Goal: Information Seeking & Learning: Check status

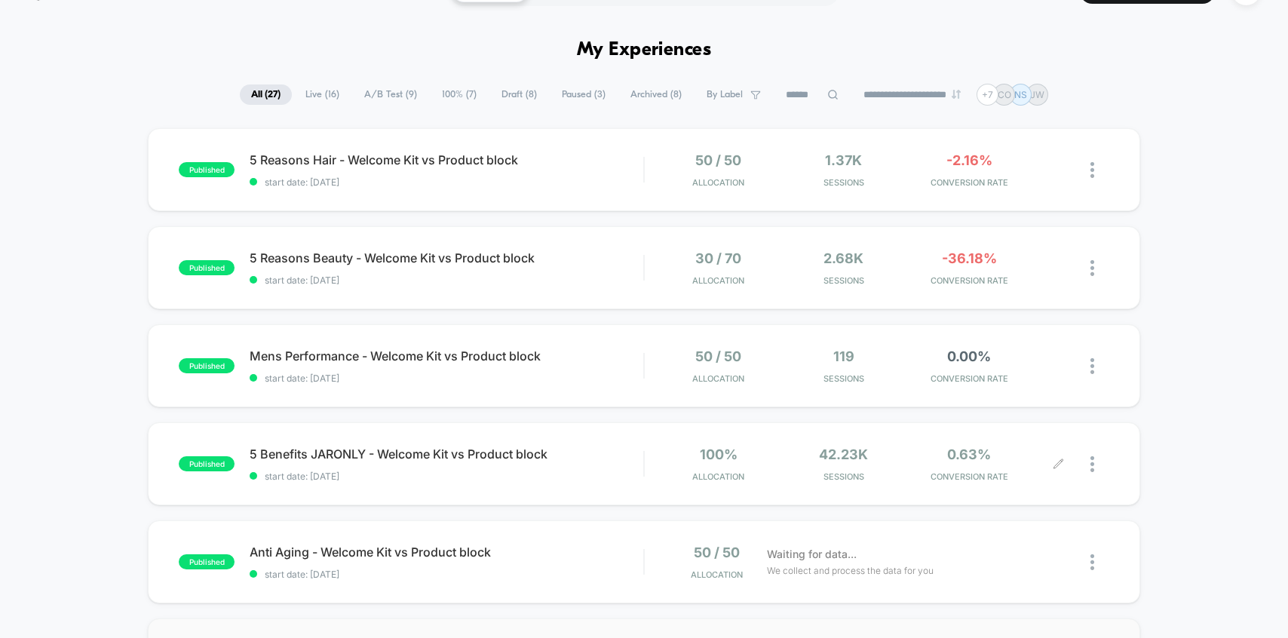
scroll to position [33, 0]
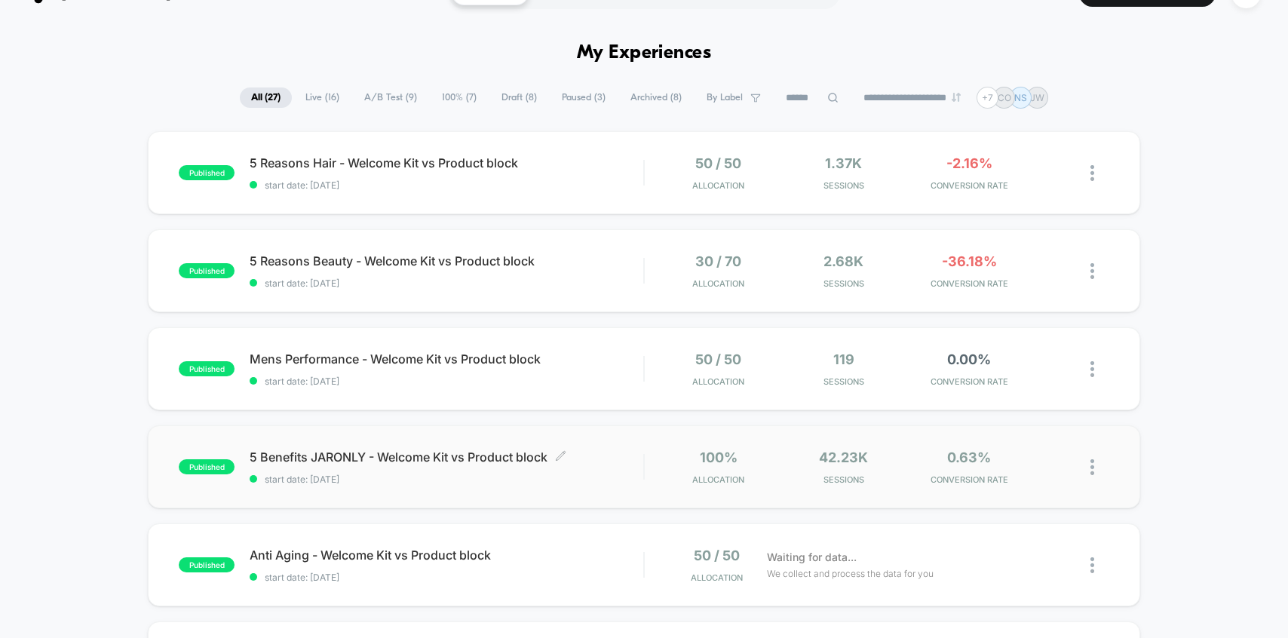
click at [584, 455] on span "5 Benefits JARONLY - Welcome Kit vs Product block Click to edit experience deta…" at bounding box center [447, 456] width 394 height 15
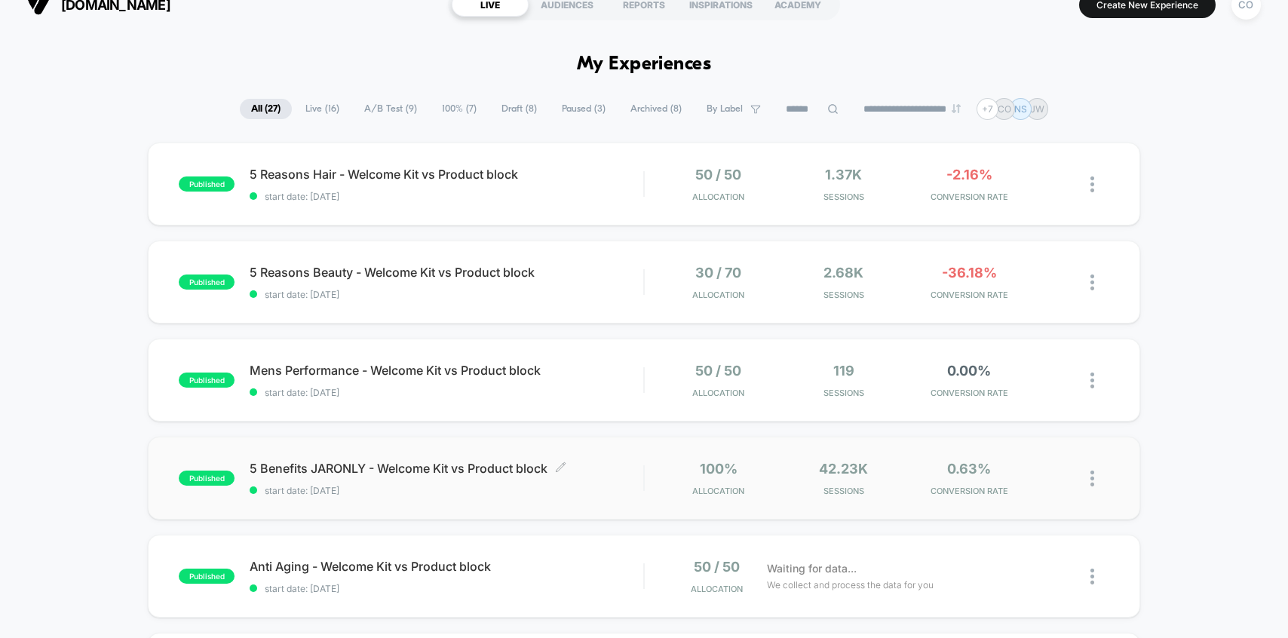
scroll to position [23, 0]
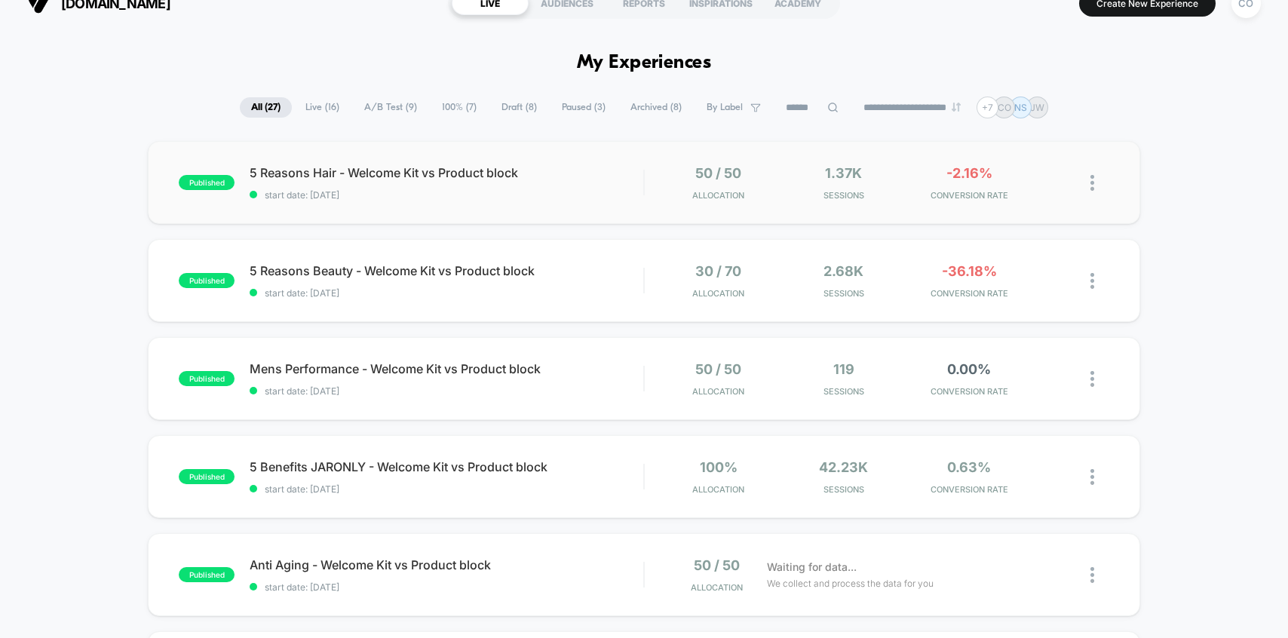
click at [428, 205] on div "published 5 Reasons Hair - Welcome Kit vs Product block start date: [DATE] 50 /…" at bounding box center [644, 182] width 992 height 83
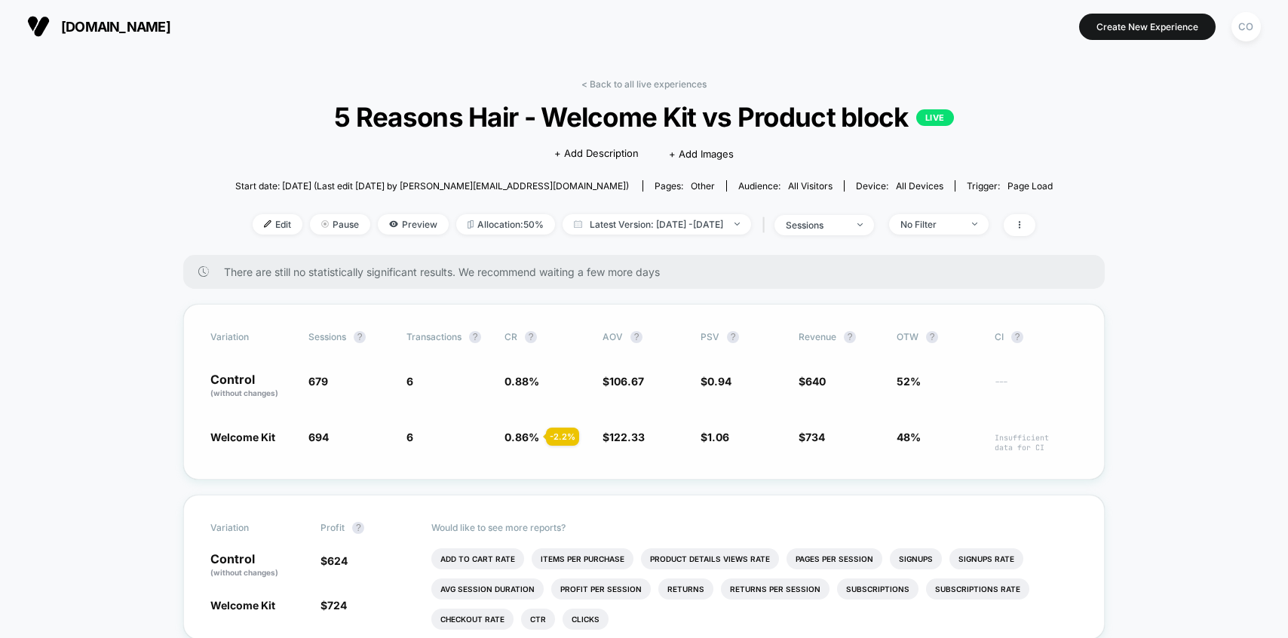
scroll to position [20, 0]
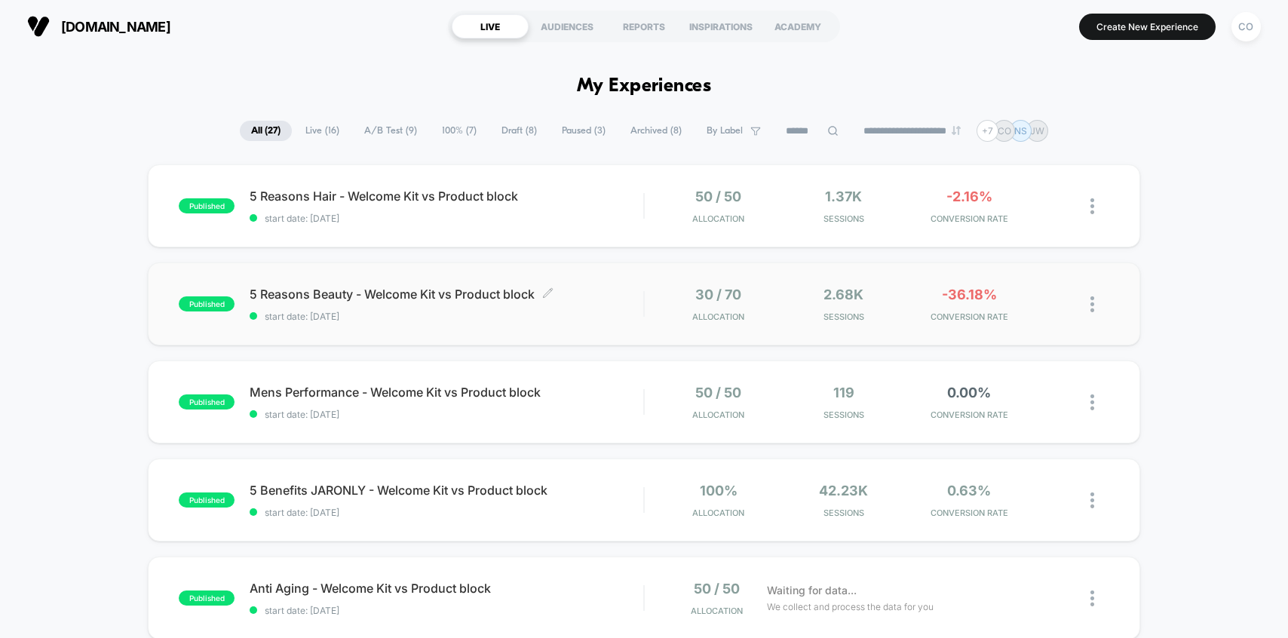
click at [372, 314] on span "start date: [DATE]" at bounding box center [447, 316] width 394 height 11
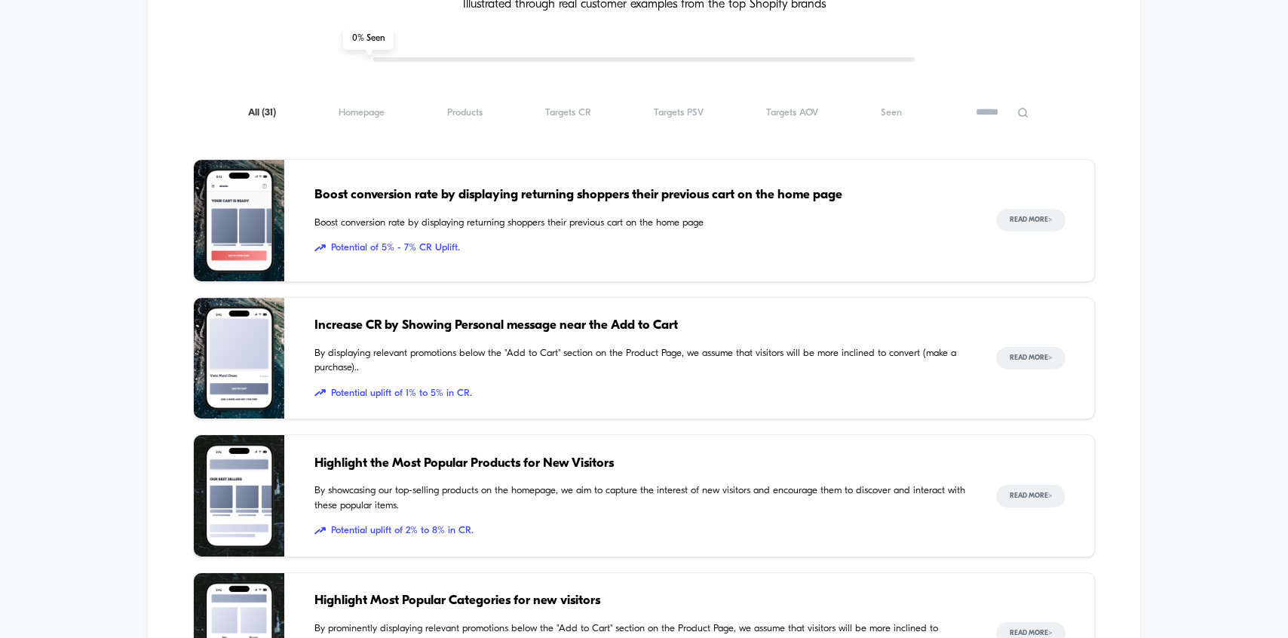
scroll to position [1044, 0]
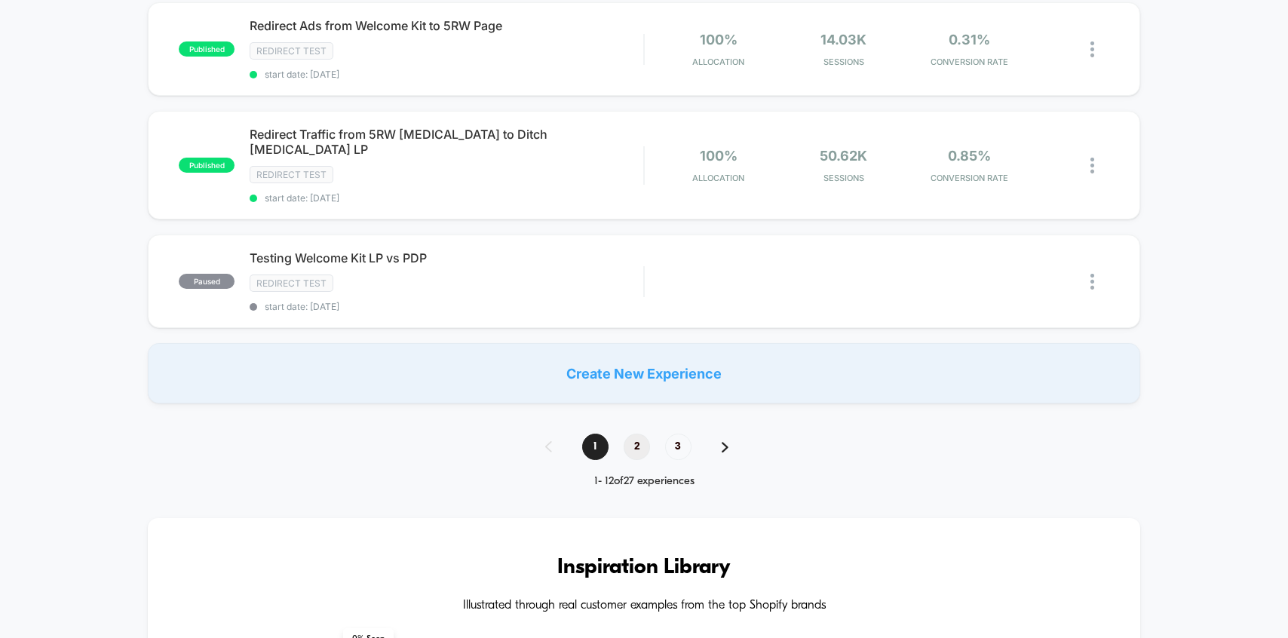
click at [631, 434] on span "2" at bounding box center [637, 447] width 26 height 26
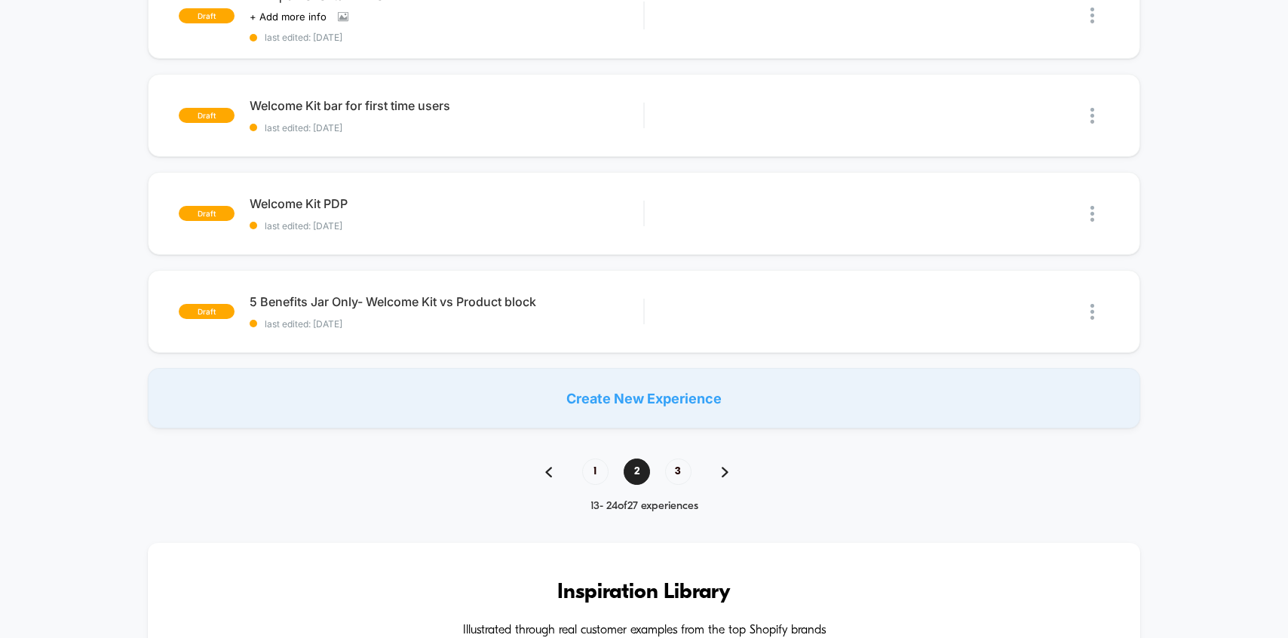
scroll to position [992, 0]
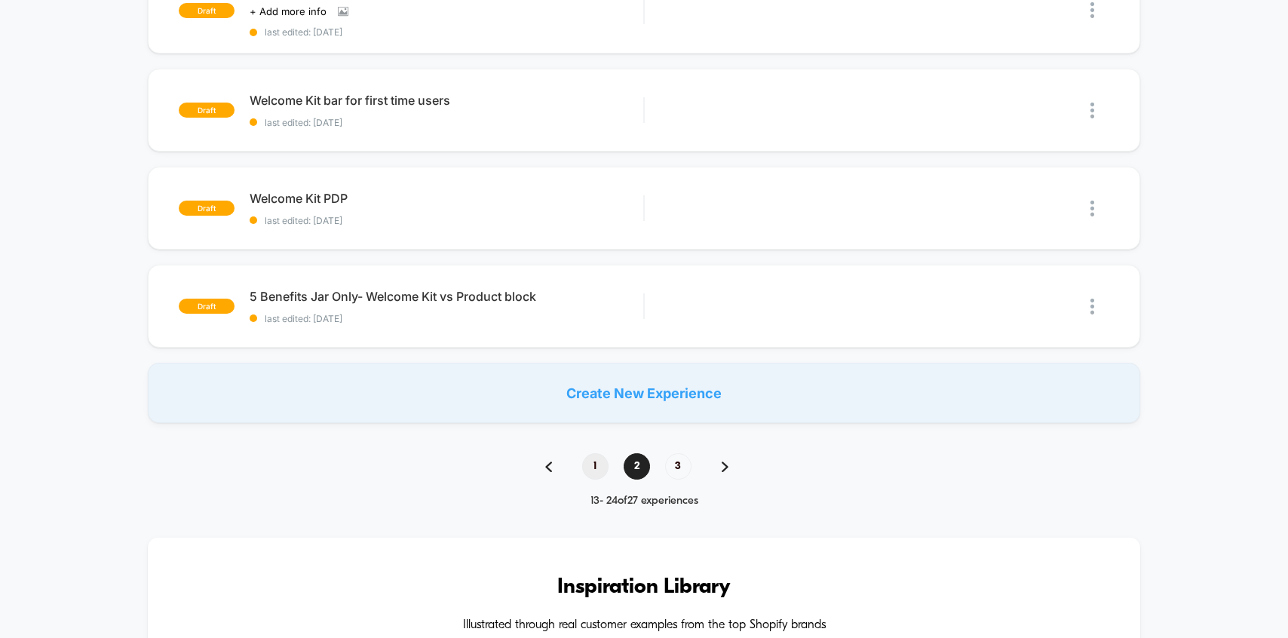
click at [594, 465] on span "1" at bounding box center [595, 466] width 26 height 26
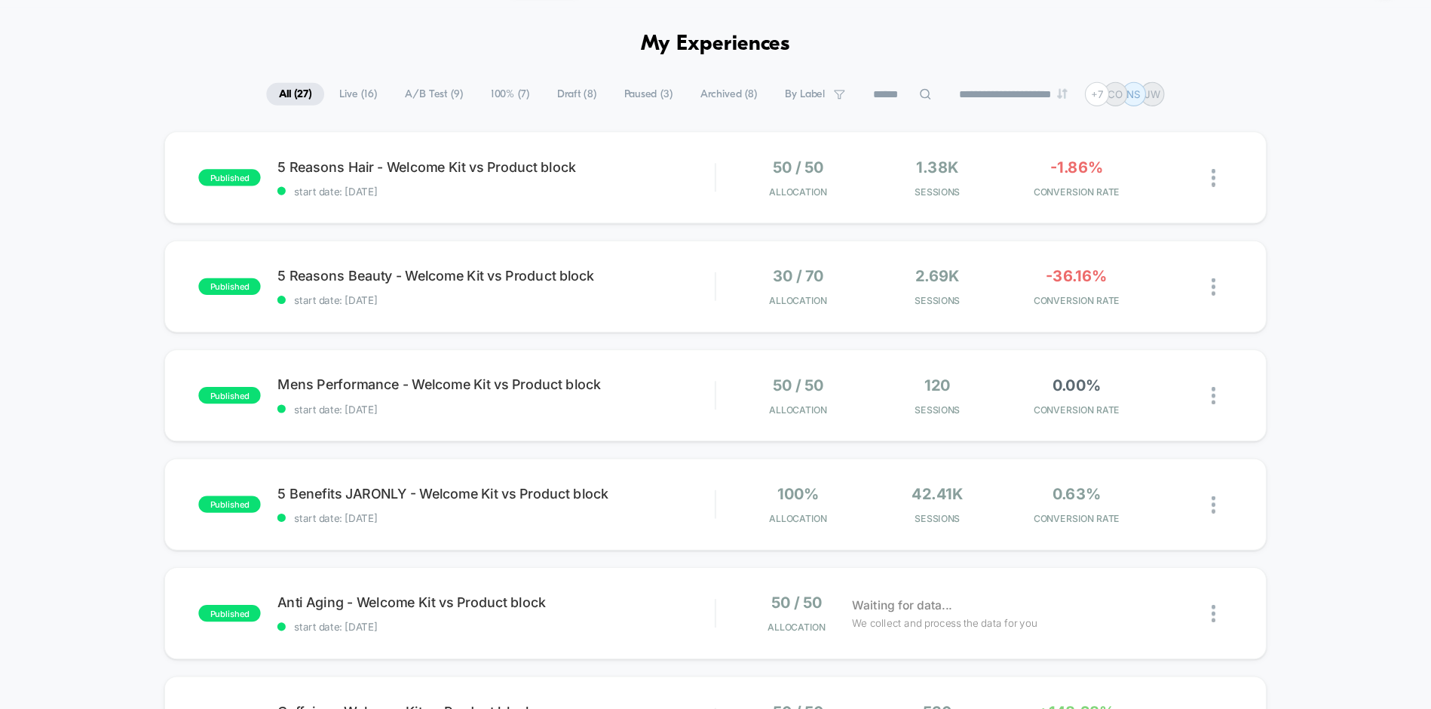
scroll to position [51, 0]
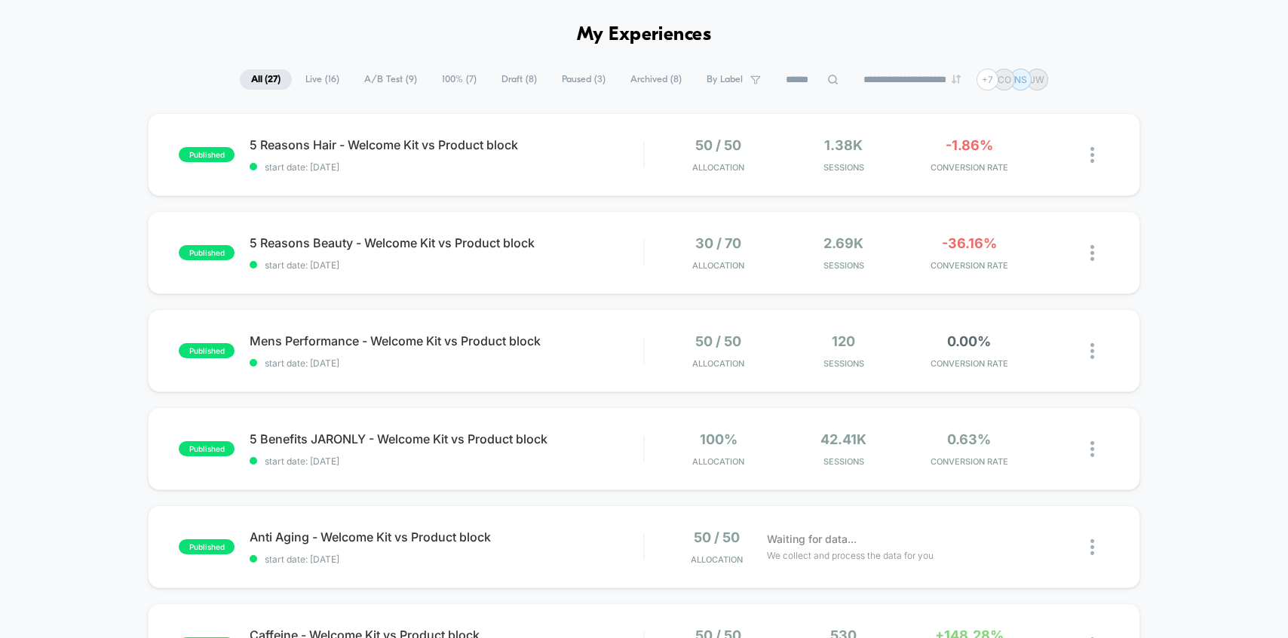
click at [1177, 71] on div "**********" at bounding box center [644, 80] width 1288 height 22
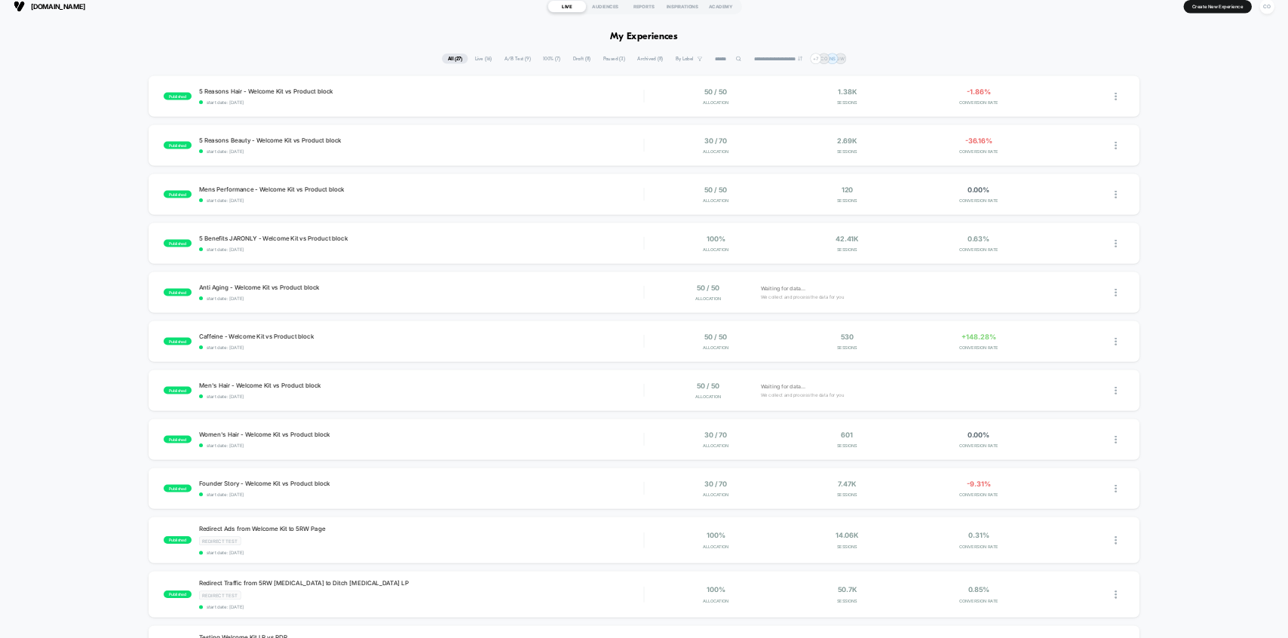
scroll to position [0, 0]
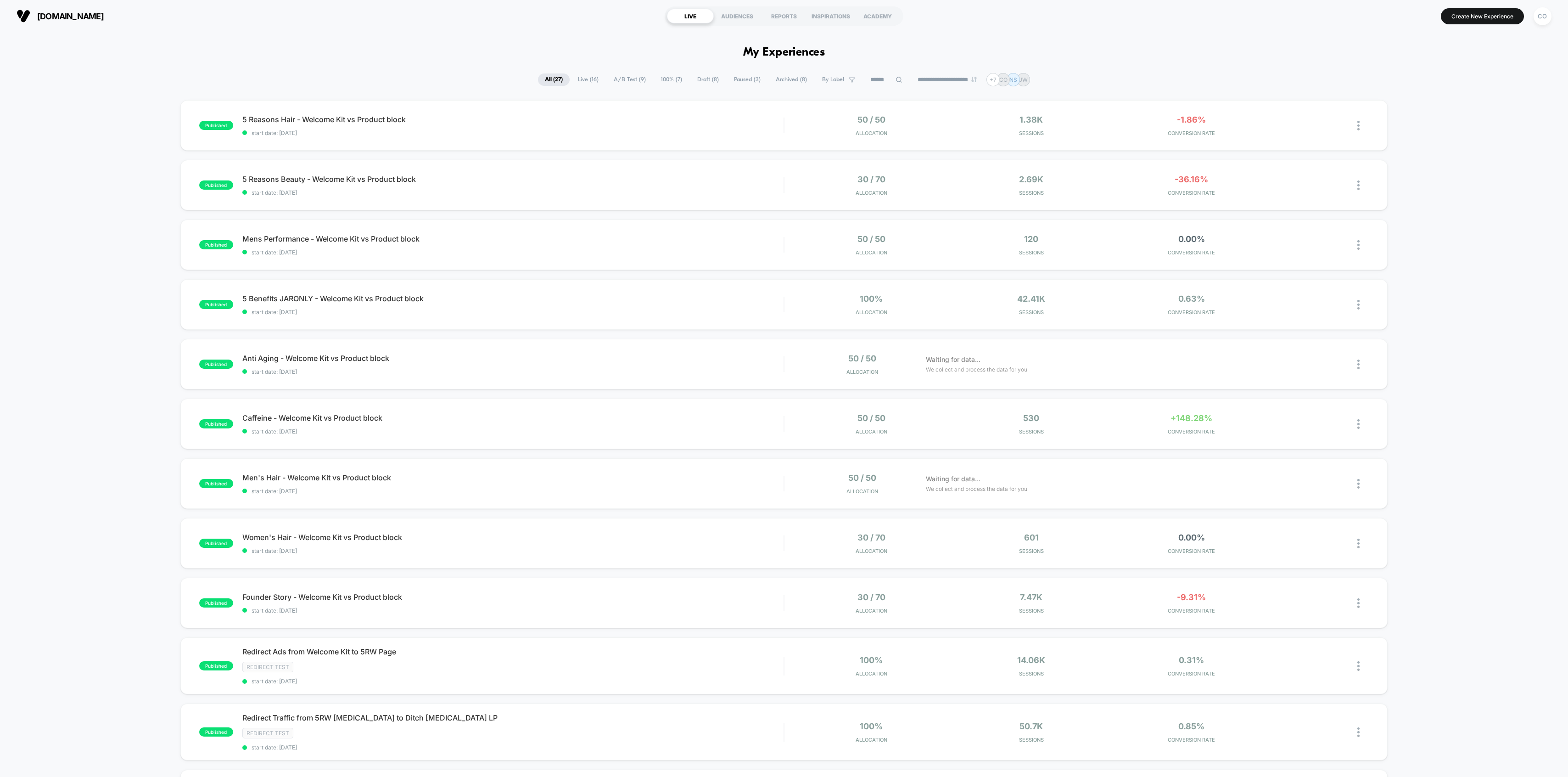
click at [124, 388] on div "published 5 Reasons Hair - Welcome Kit vs Product block start date: [DATE] 50 /…" at bounding box center [784, 486] width 1568 height 772
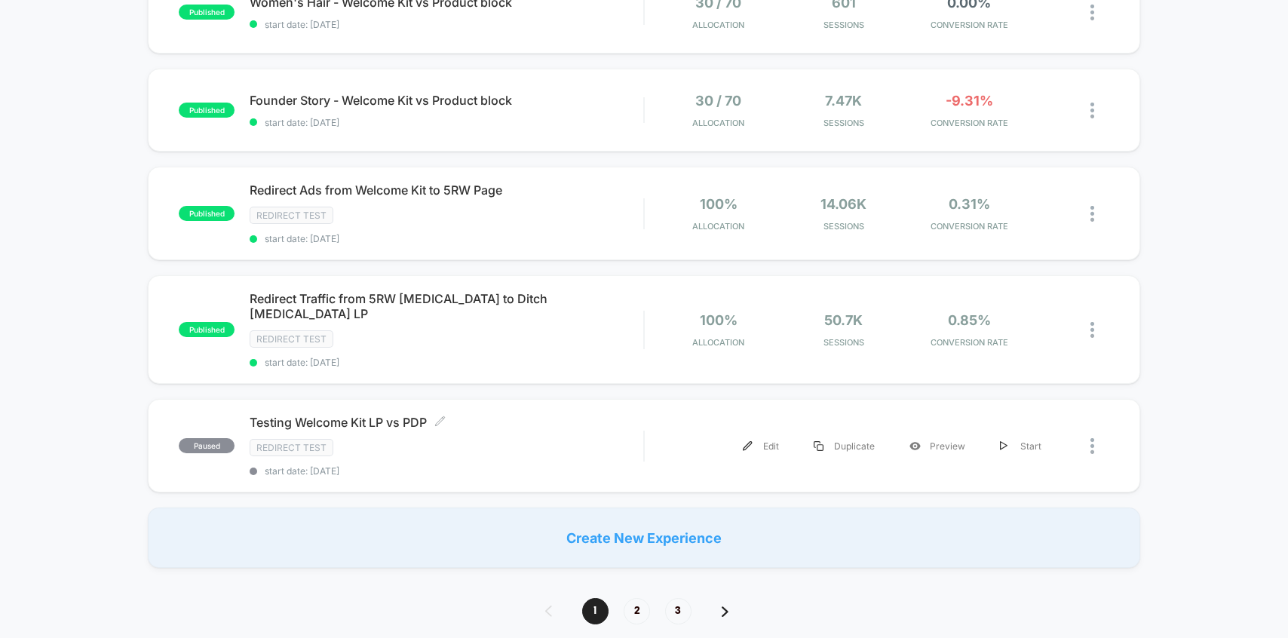
scroll to position [845, 0]
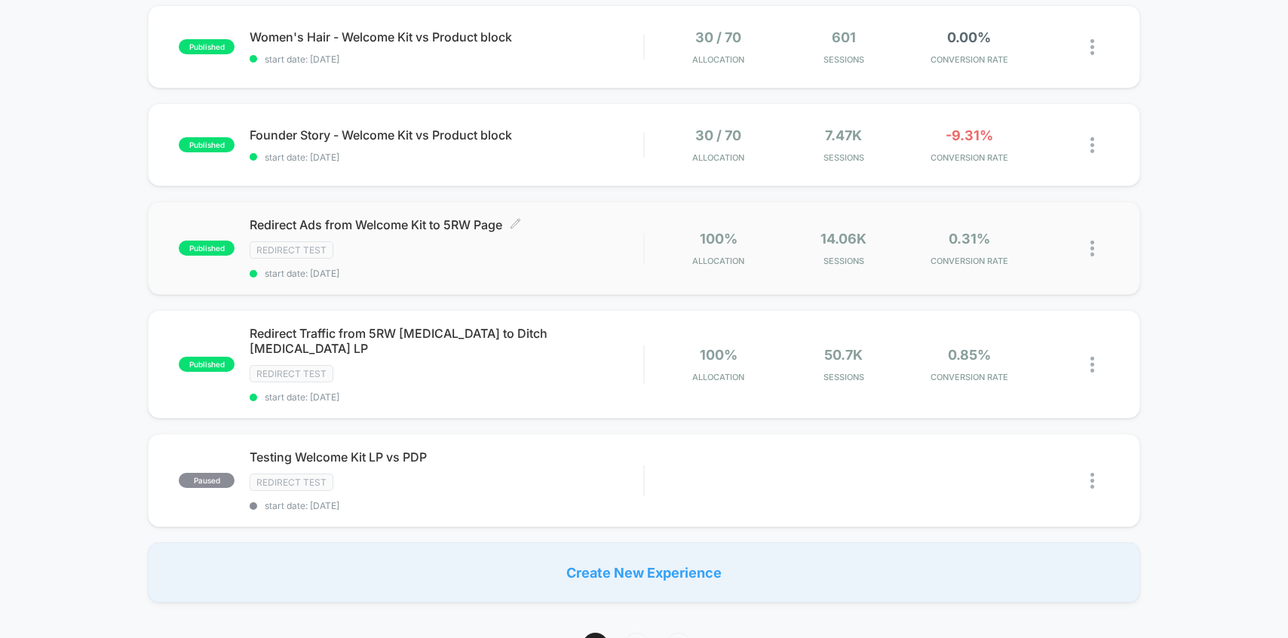
drag, startPoint x: 235, startPoint y: 217, endPoint x: 510, endPoint y: 225, distance: 275.3
click at [510, 225] on div "published Redirect Ads from Welcome Kit to 5RW Page Click to edit experience de…" at bounding box center [411, 248] width 465 height 62
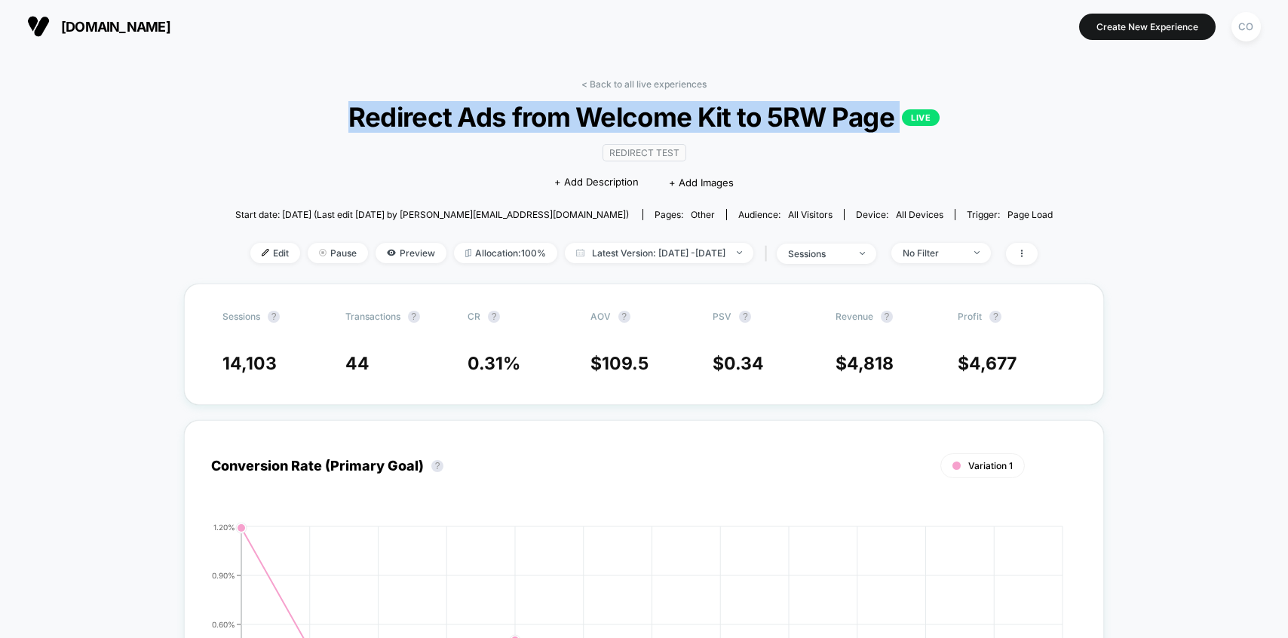
drag, startPoint x: 346, startPoint y: 112, endPoint x: 903, endPoint y: 115, distance: 557.3
click at [903, 115] on span "Redirect Ads from Welcome Kit to 5RW Page LIVE" at bounding box center [643, 117] width 735 height 32
copy span "Redirect Ads from Welcome Kit to 5RW Page LIVE"
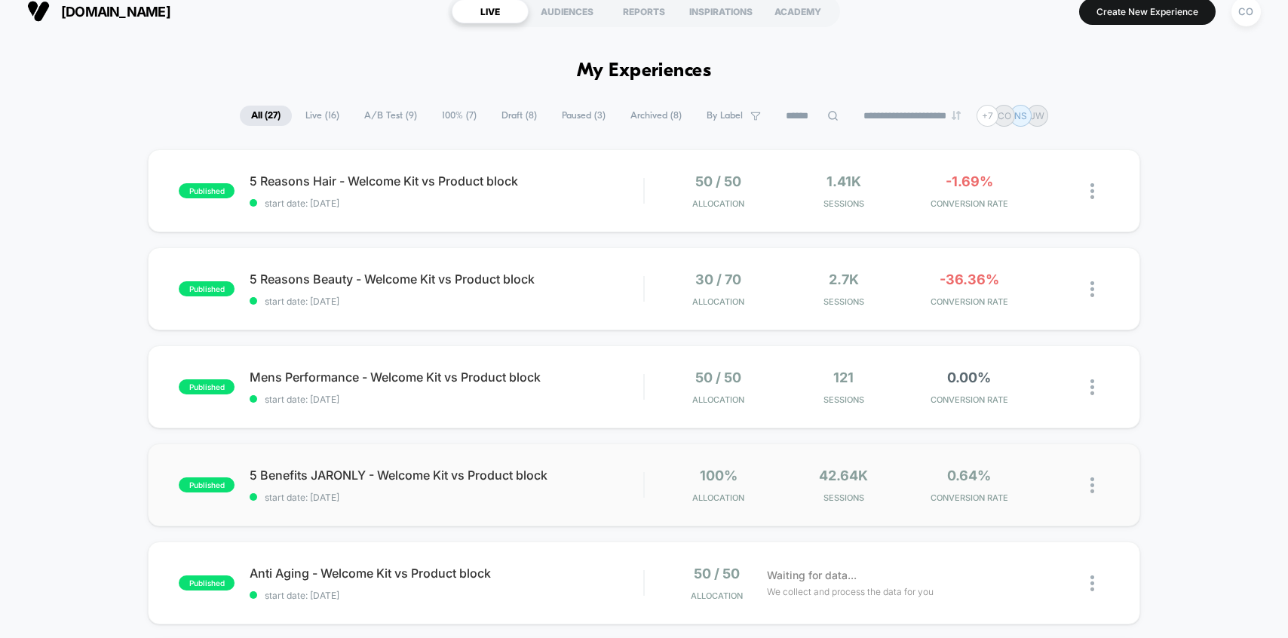
scroll to position [14, 0]
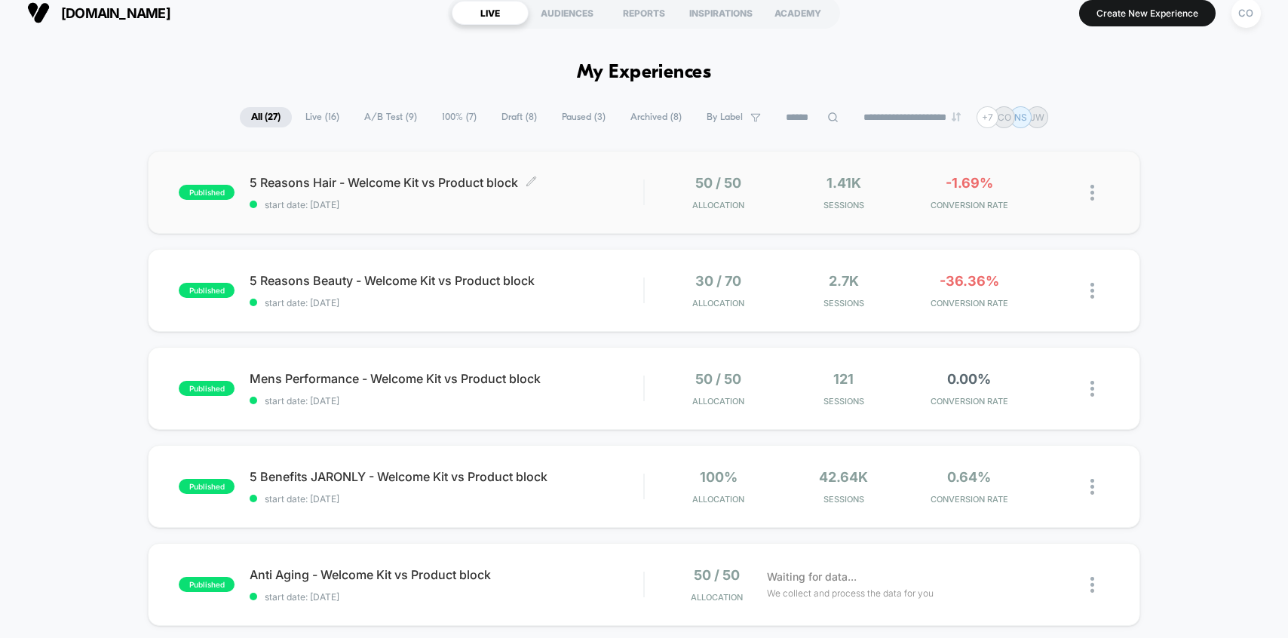
click at [403, 184] on span "5 Reasons Hair - Welcome Kit vs Product block Click to edit experience details" at bounding box center [447, 182] width 394 height 15
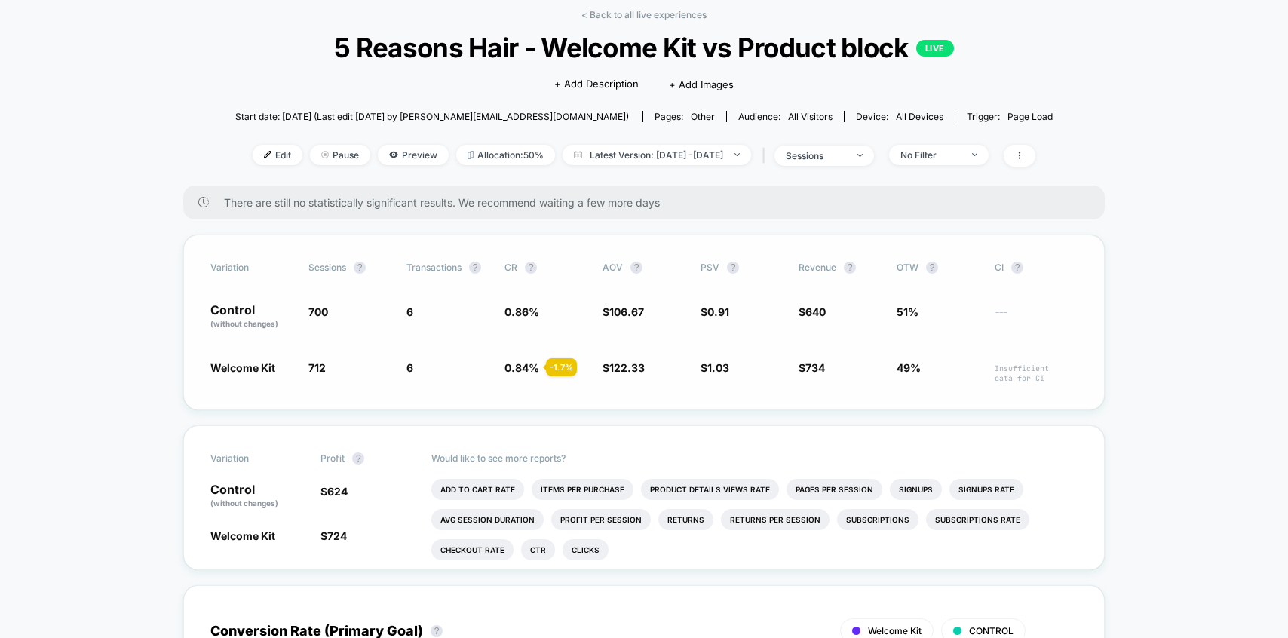
scroll to position [82, 0]
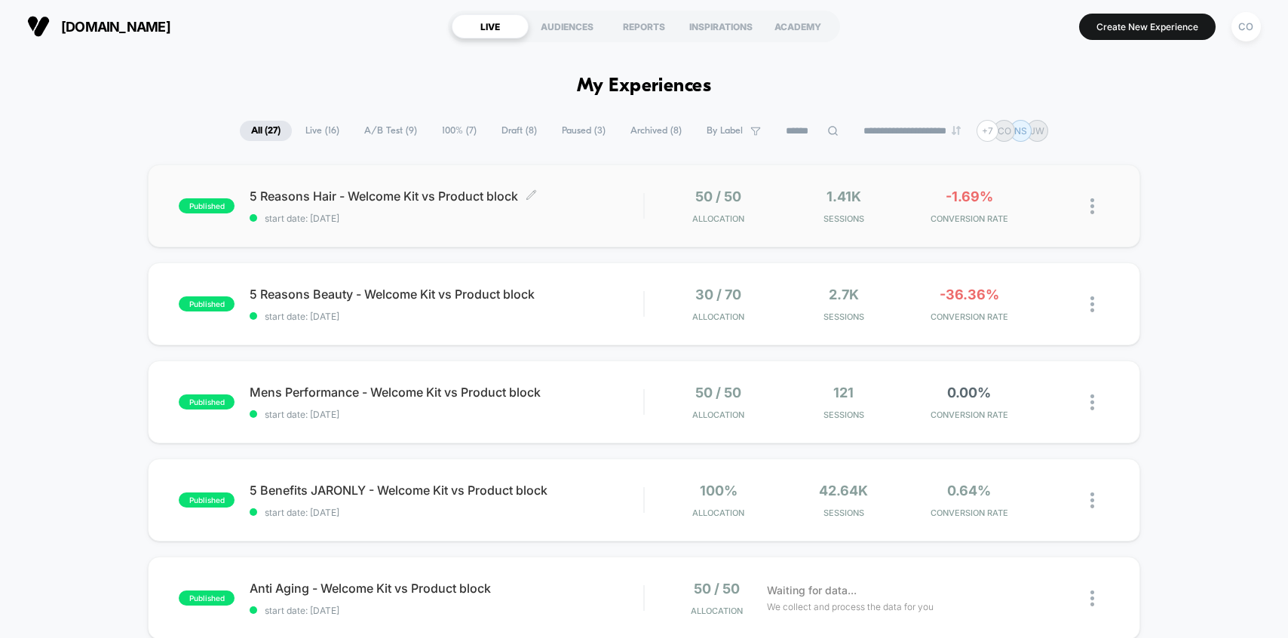
click at [410, 202] on span "5 Reasons Hair - Welcome Kit vs Product block Click to edit experience details" at bounding box center [447, 196] width 394 height 15
